Goal: Transaction & Acquisition: Purchase product/service

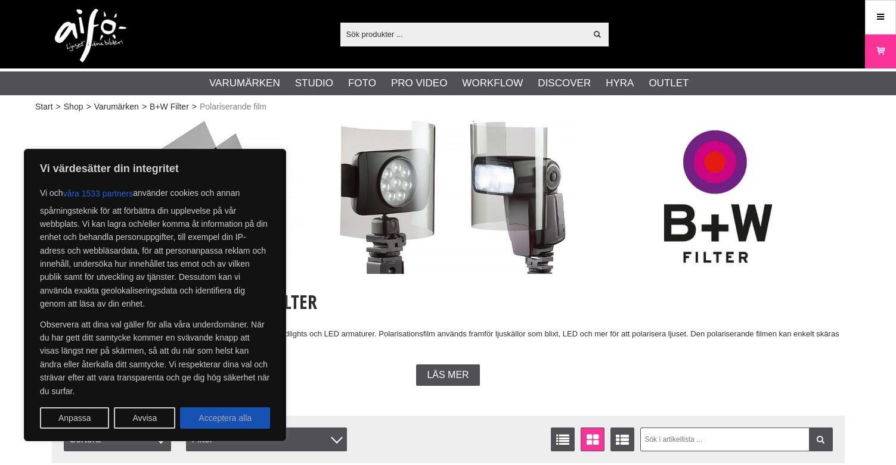
click at [211, 420] on button "Acceptera alla" at bounding box center [225, 418] width 90 height 21
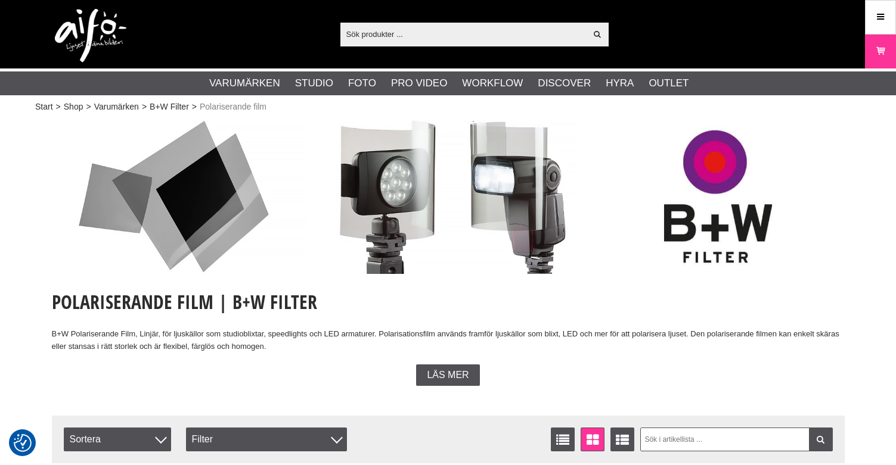
checkbox input "true"
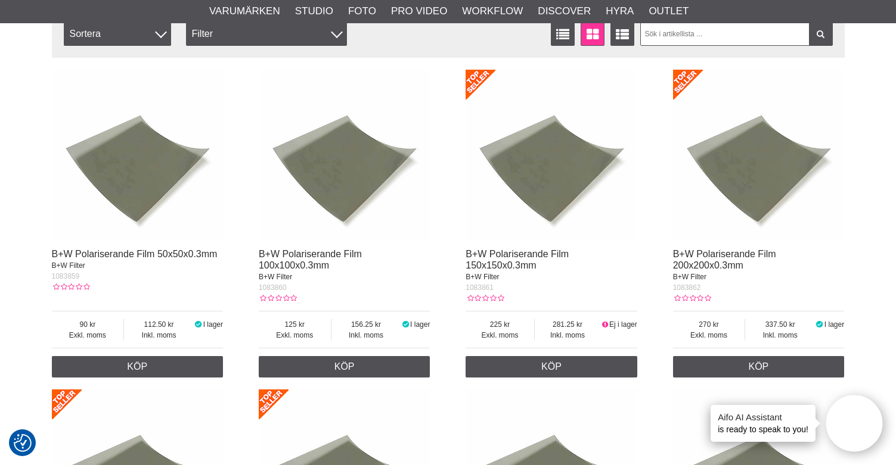
scroll to position [417, 0]
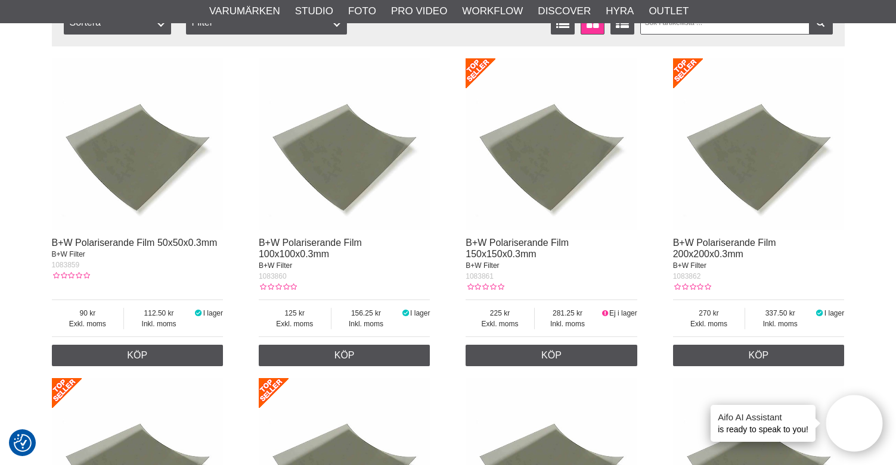
click at [142, 185] on img at bounding box center [138, 144] width 172 height 172
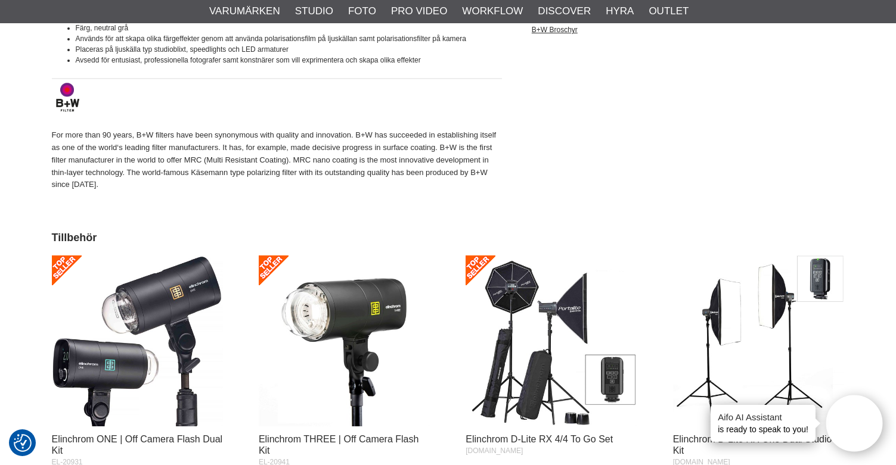
scroll to position [834, 0]
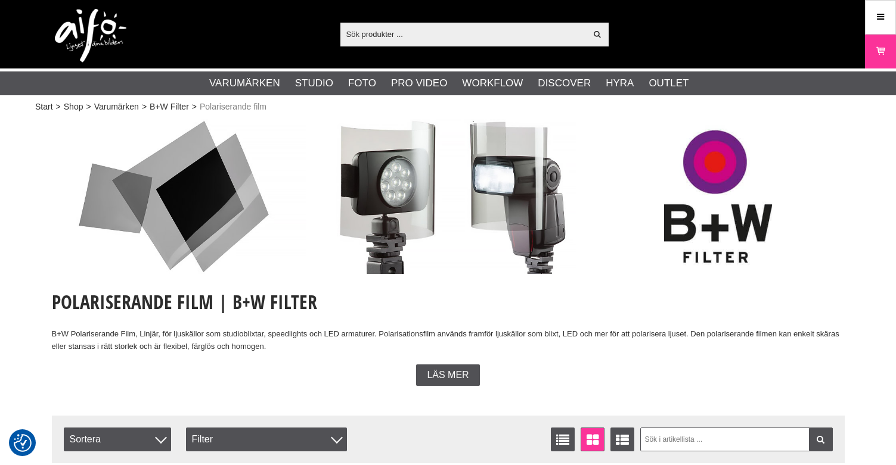
scroll to position [417, 0]
